Goal: Transaction & Acquisition: Purchase product/service

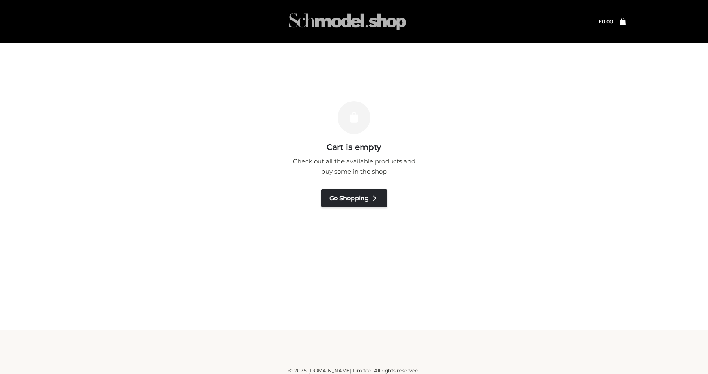
click at [345, 23] on img at bounding box center [347, 21] width 123 height 32
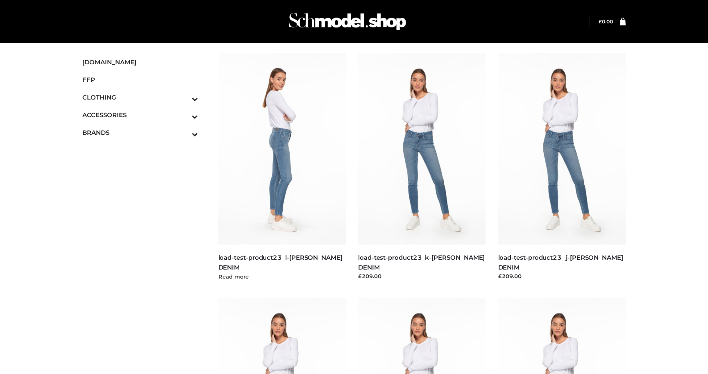
click at [310, 198] on img at bounding box center [282, 148] width 128 height 191
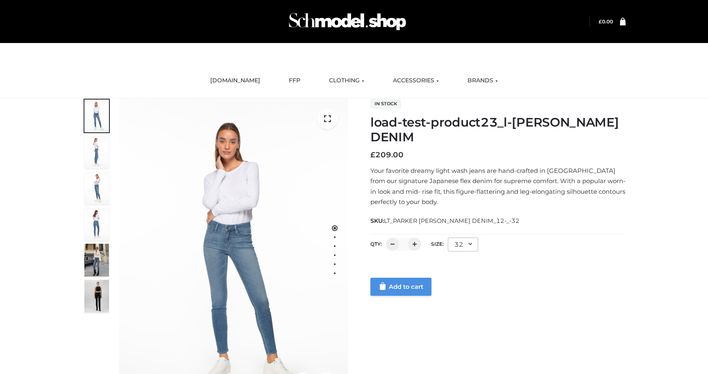
click at [394, 281] on link "Add to cart" at bounding box center [400, 287] width 61 height 18
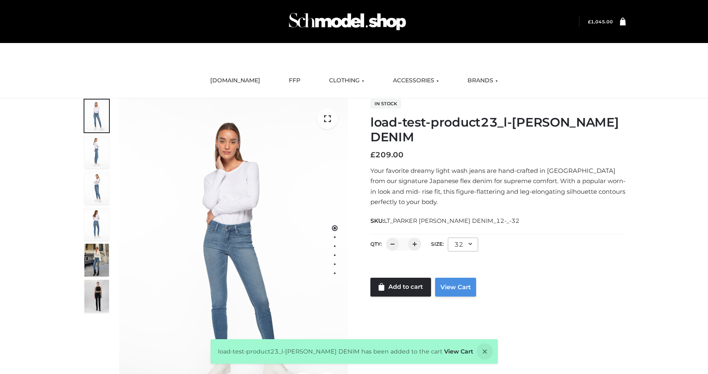
click at [449, 284] on link "View Cart" at bounding box center [455, 287] width 41 height 19
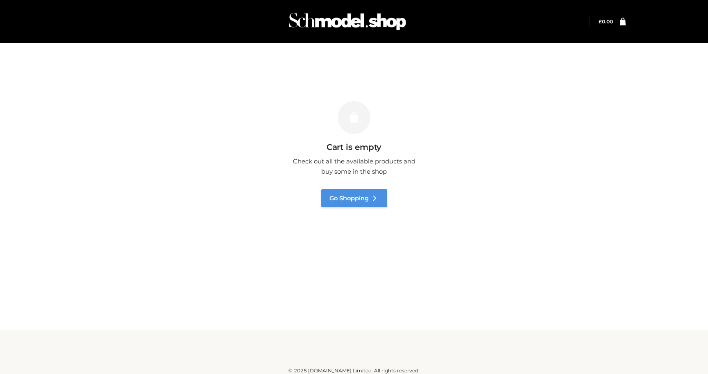
click at [342, 204] on link "Go Shopping" at bounding box center [354, 198] width 66 height 18
